Goal: Navigation & Orientation: Find specific page/section

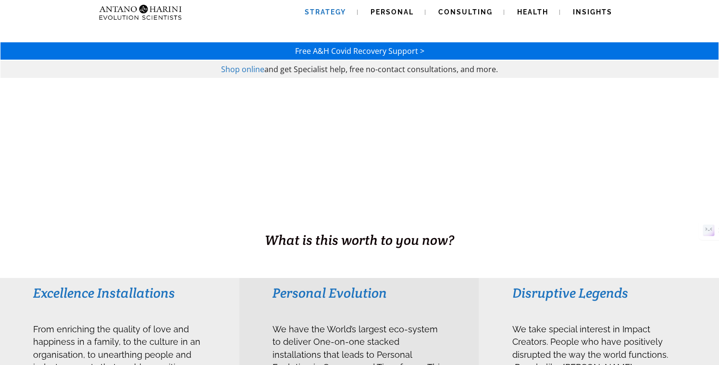
click at [319, 12] on span "Strategy" at bounding box center [325, 12] width 41 height 8
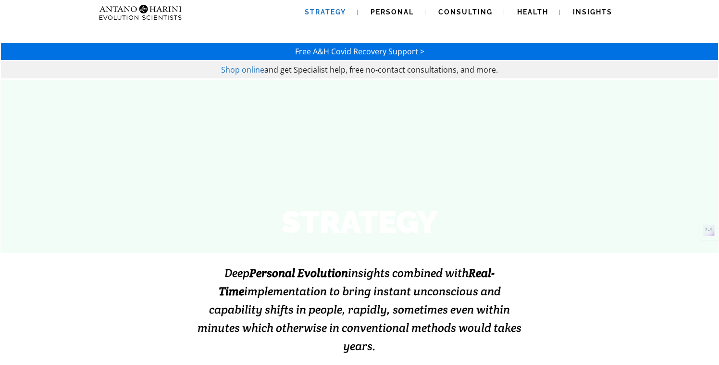
click at [145, 9] on img at bounding box center [121, 12] width 52 height 25
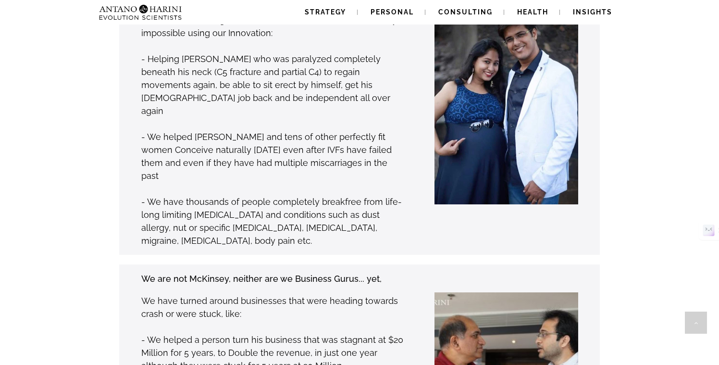
scroll to position [829, 0]
